Goal: Task Accomplishment & Management: Manage account settings

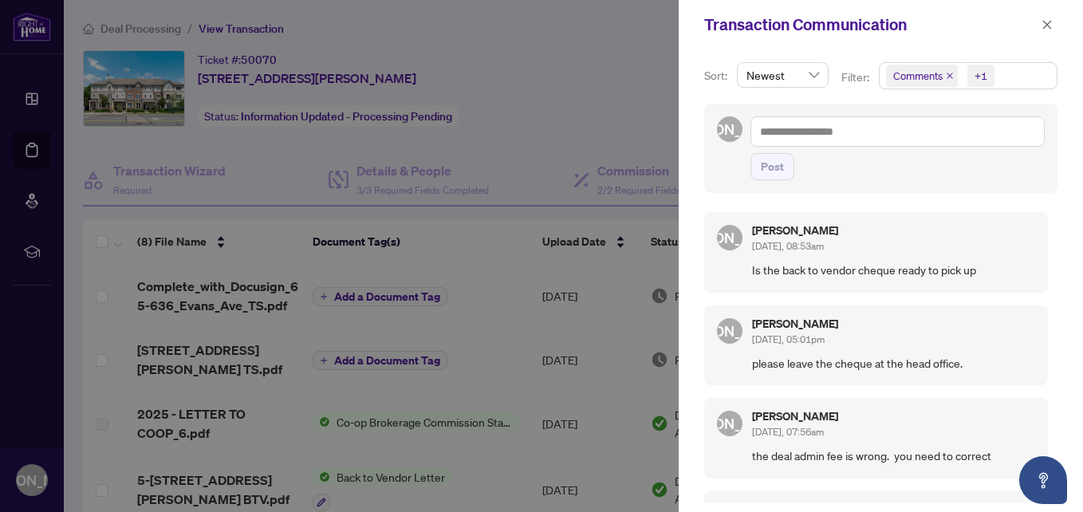
scroll to position [3, 0]
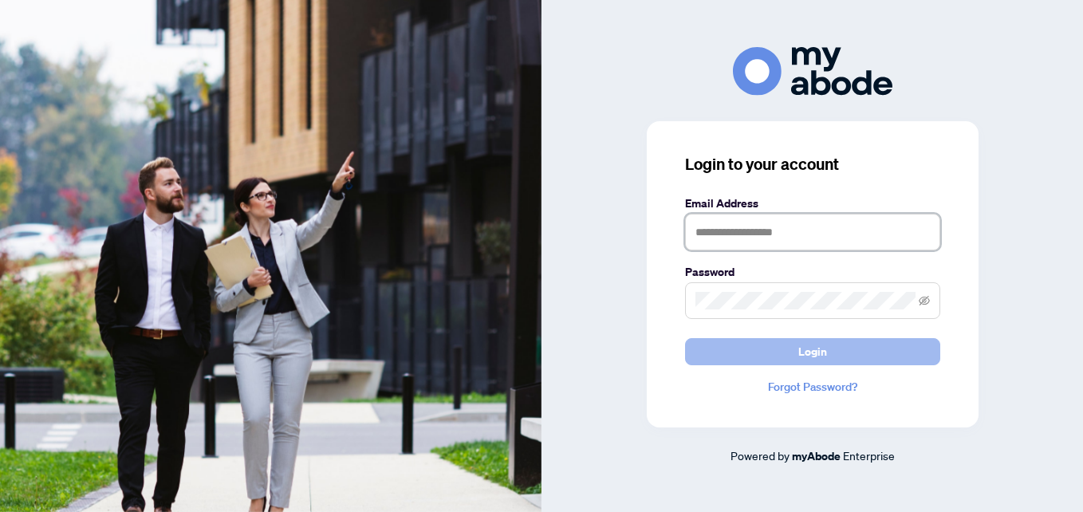
type input "**********"
click at [746, 355] on button "Login" at bounding box center [812, 351] width 255 height 27
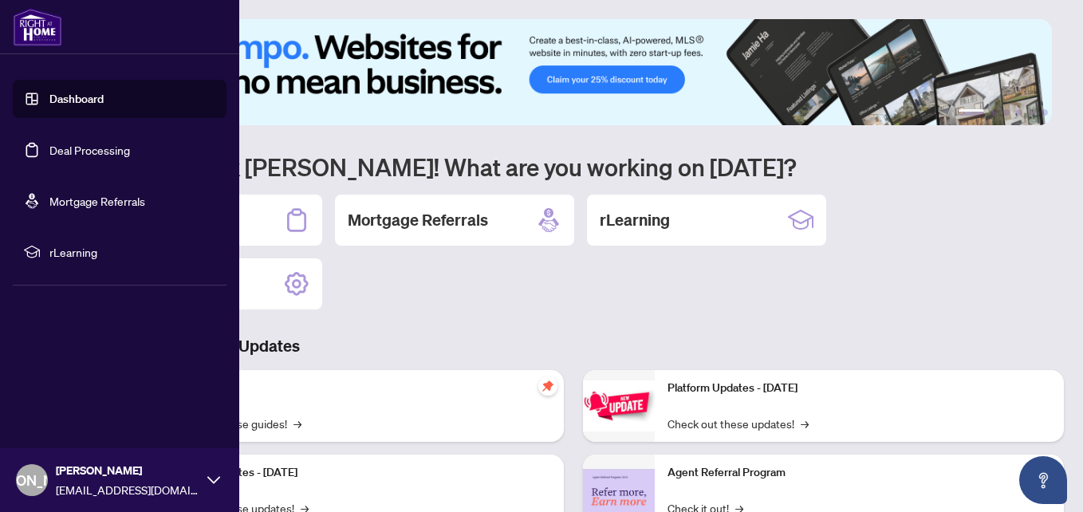
click at [100, 152] on link "Deal Processing" at bounding box center [89, 150] width 81 height 14
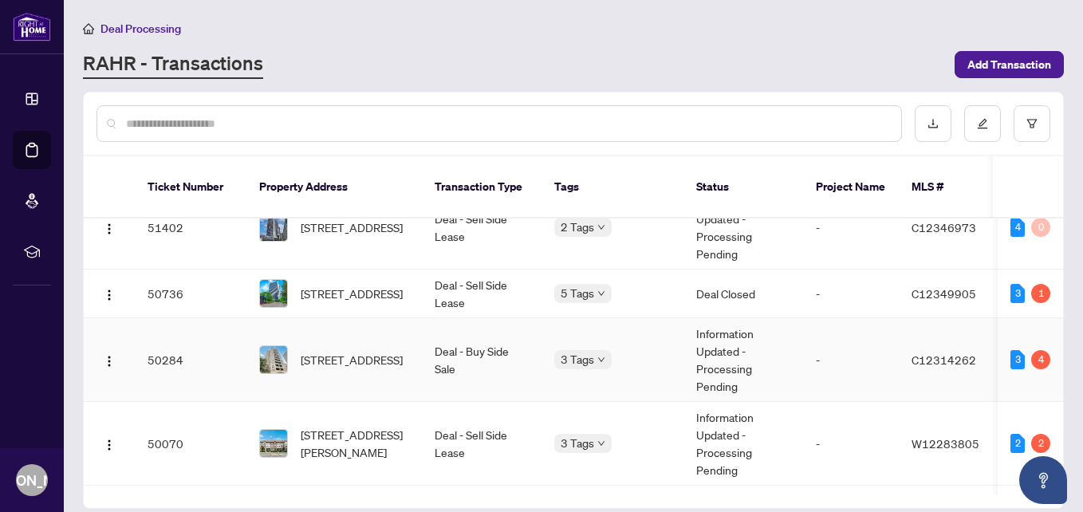
scroll to position [478, 0]
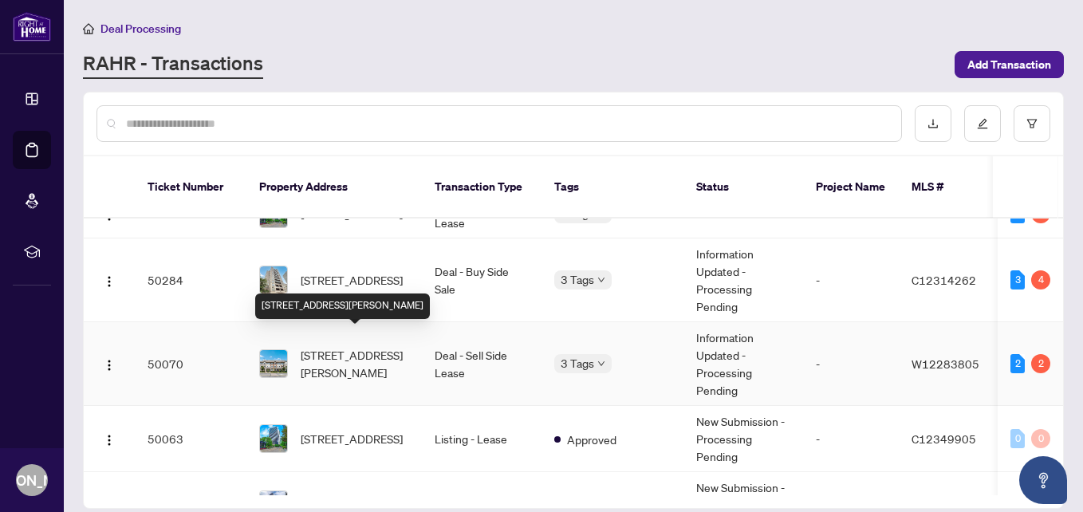
click at [346, 349] on span "[STREET_ADDRESS][PERSON_NAME]" at bounding box center [355, 363] width 108 height 35
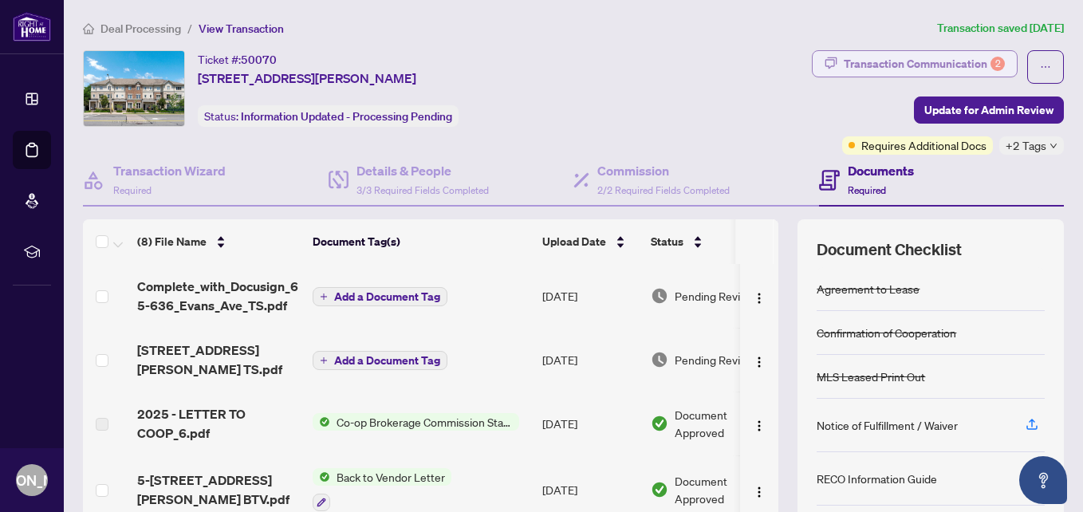
click at [868, 60] on div "Transaction Communication 2" at bounding box center [924, 64] width 161 height 26
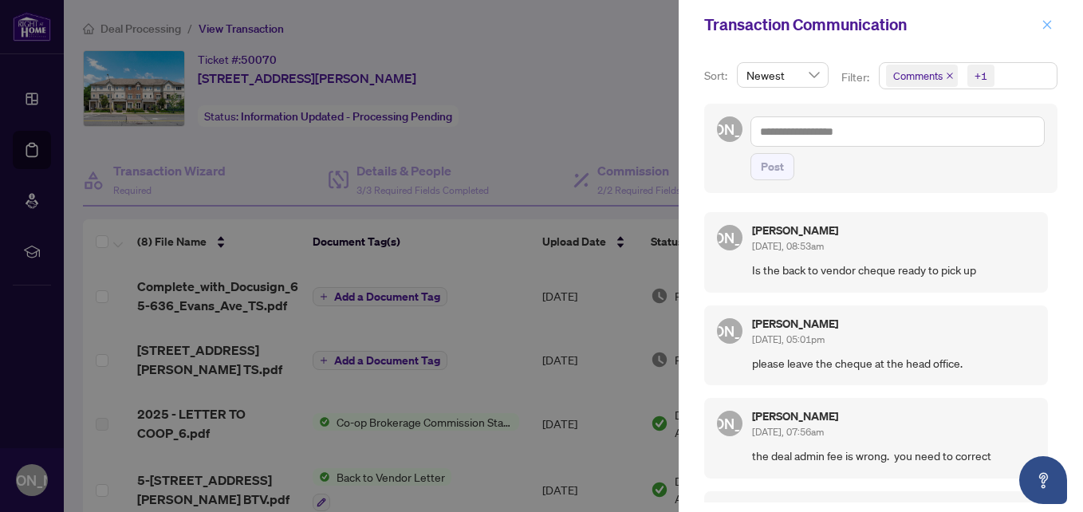
click at [1047, 22] on icon "close" at bounding box center [1047, 24] width 11 height 11
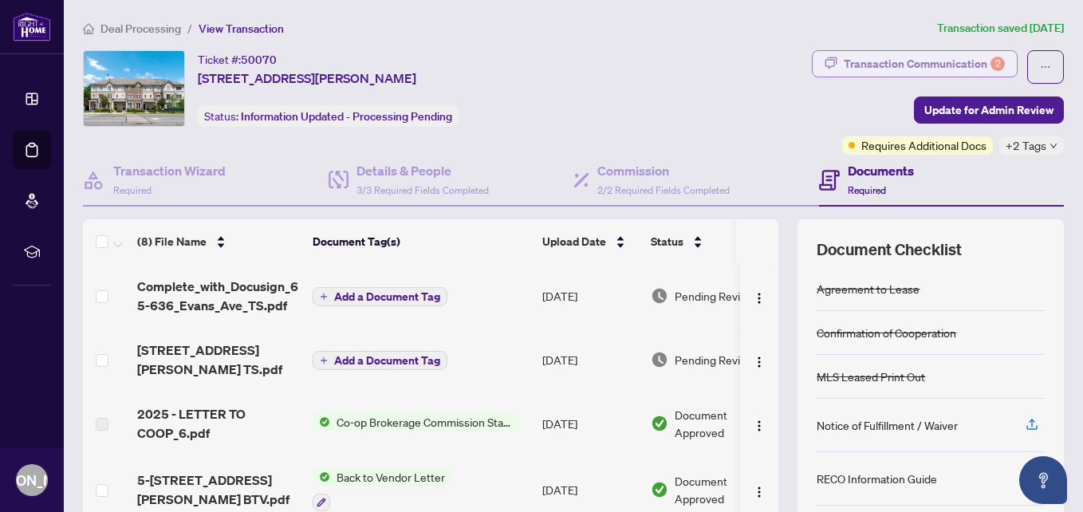
click at [825, 61] on icon "button" at bounding box center [831, 63] width 13 height 13
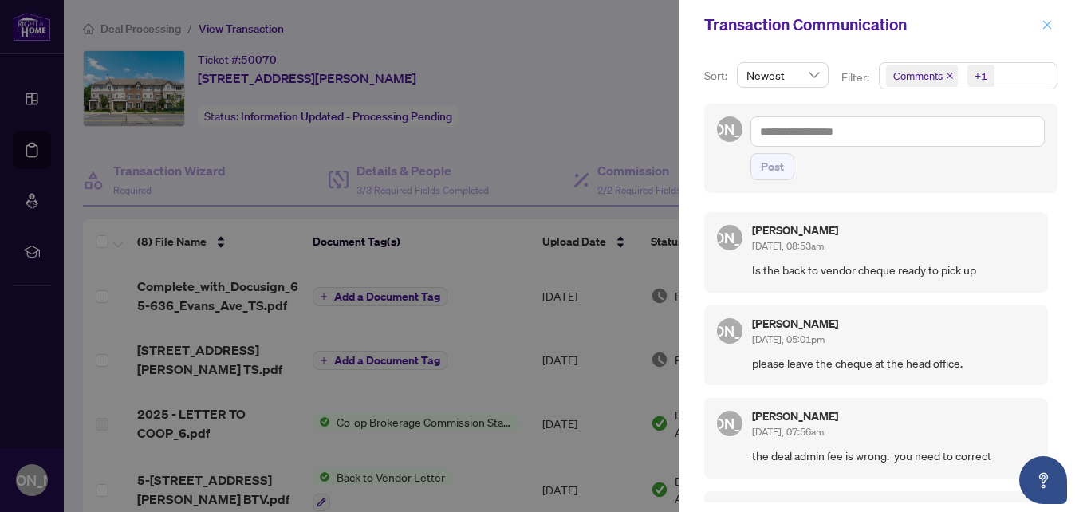
click at [1046, 26] on icon "close" at bounding box center [1047, 24] width 9 height 9
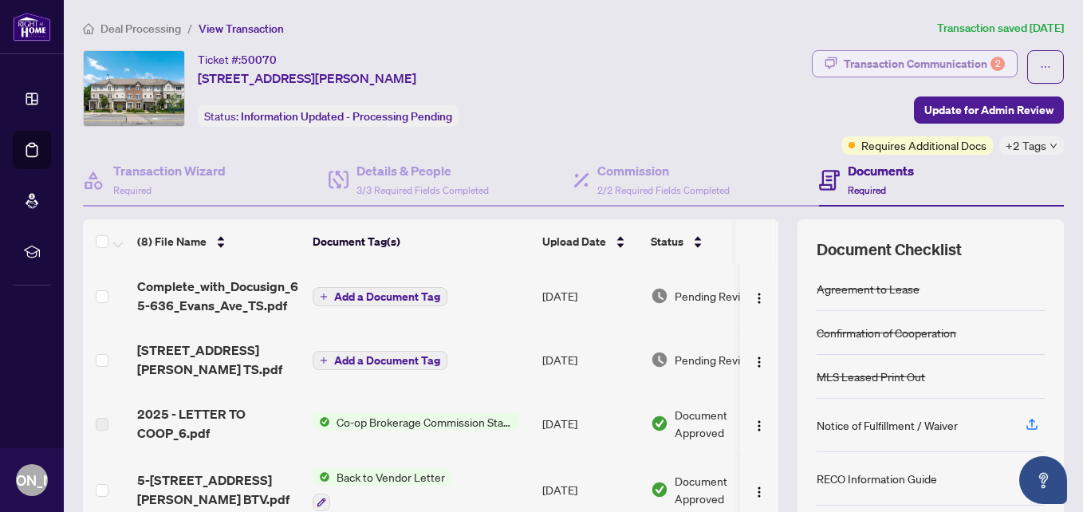
click at [867, 64] on div "Transaction Communication 2" at bounding box center [924, 64] width 161 height 26
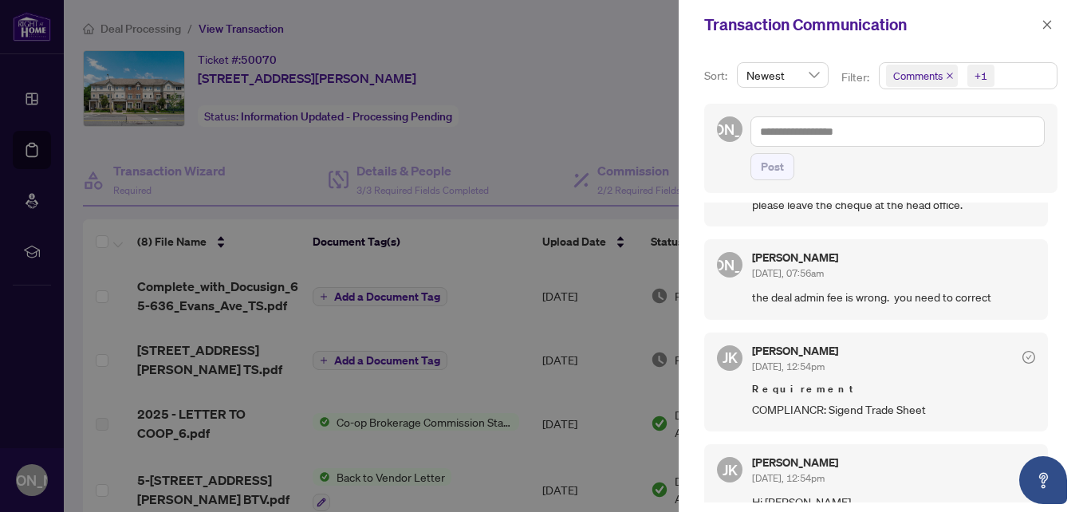
scroll to position [159, 0]
click at [1043, 30] on icon "close" at bounding box center [1047, 24] width 11 height 11
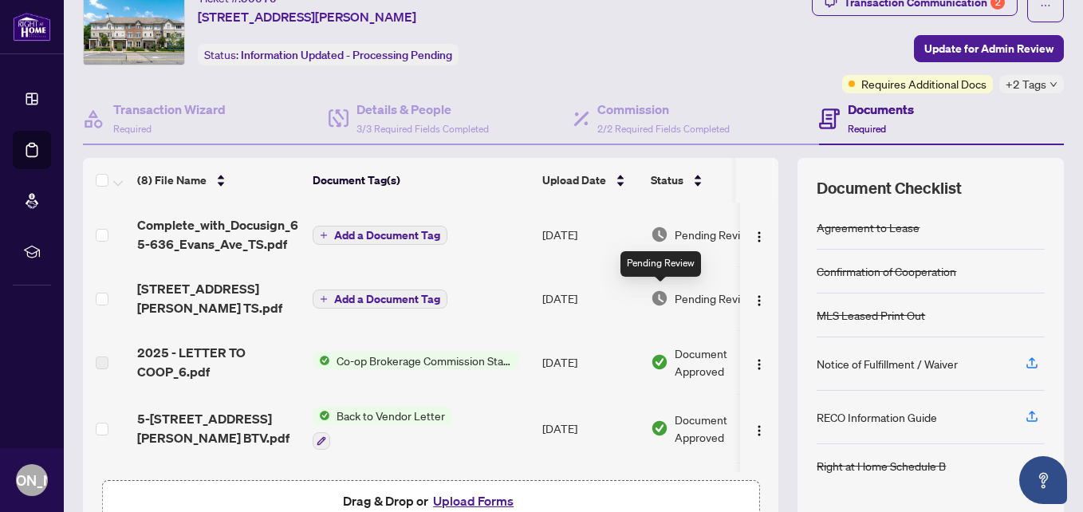
scroll to position [0, 0]
